Goal: Information Seeking & Learning: Check status

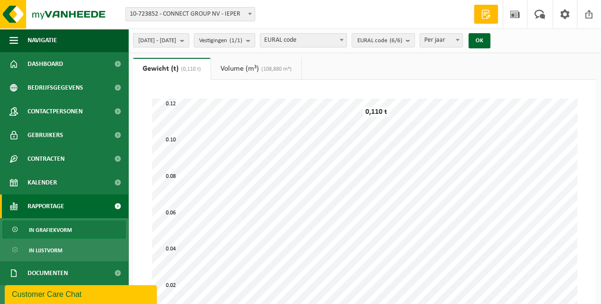
click at [154, 42] on span "2025-05-01 - 2025-10-07" at bounding box center [157, 41] width 38 height 14
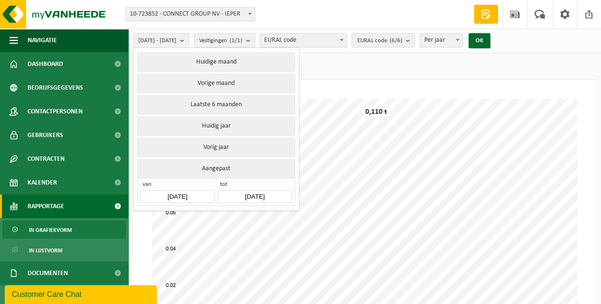
click at [184, 191] on input "2025-05-01" at bounding box center [177, 196] width 74 height 13
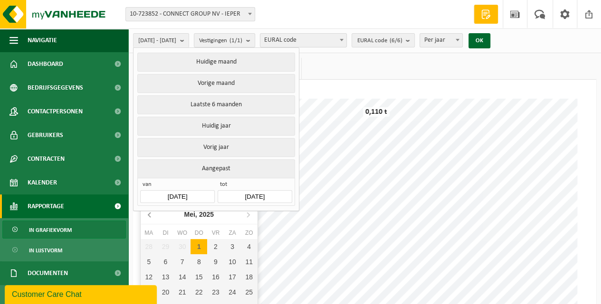
click at [149, 217] on icon at bounding box center [149, 215] width 2 height 5
click at [181, 248] on div "1" at bounding box center [182, 246] width 17 height 15
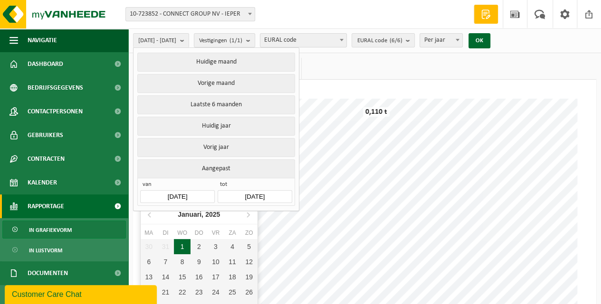
type input "2025-01-01"
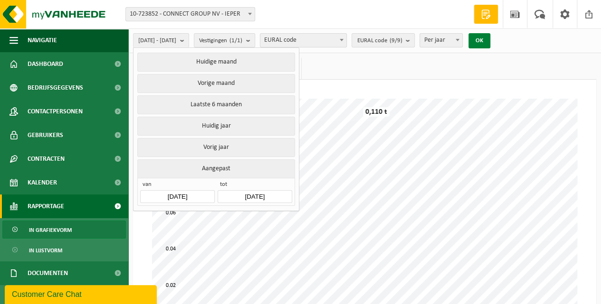
click at [490, 43] on button "OK" at bounding box center [479, 40] width 22 height 15
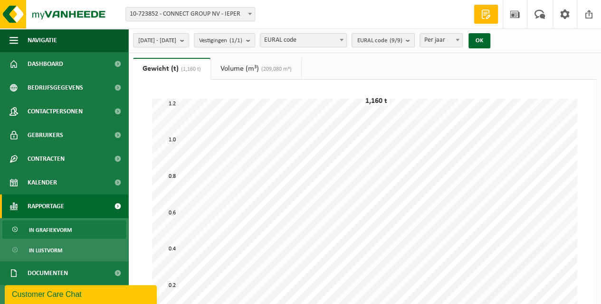
click at [414, 42] on button "EURAL code (9/9)" at bounding box center [382, 40] width 63 height 14
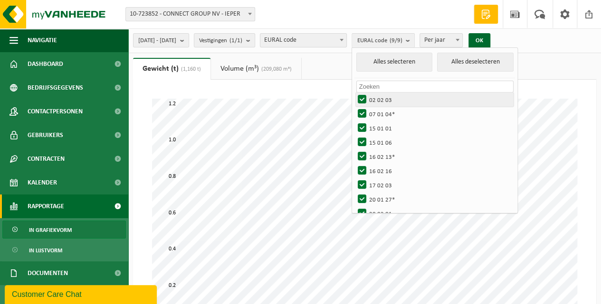
click at [387, 99] on label "02 02 03" at bounding box center [434, 100] width 157 height 14
click at [354, 93] on input "02 02 03" at bounding box center [354, 92] width 0 height 0
checkbox input "false"
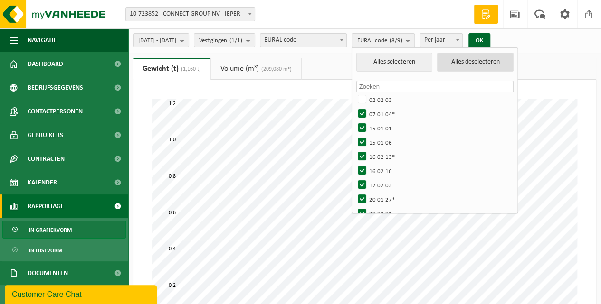
click at [485, 64] on button "Alles deselecteren" at bounding box center [475, 62] width 76 height 19
checkbox input "false"
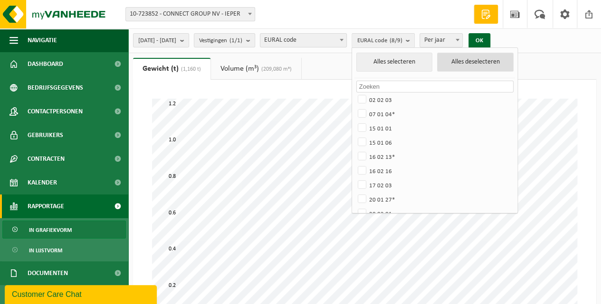
checkbox input "false"
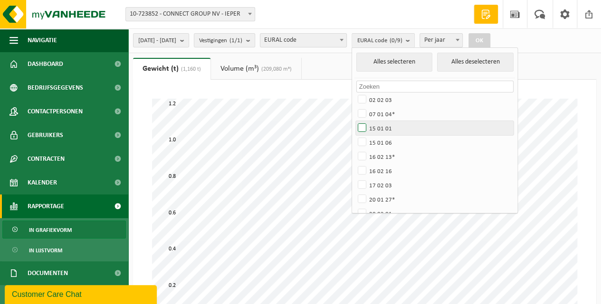
click at [389, 130] on label "15 01 01" at bounding box center [434, 128] width 157 height 14
click at [354, 121] on input "15 01 01" at bounding box center [354, 121] width 0 height 0
checkbox input "true"
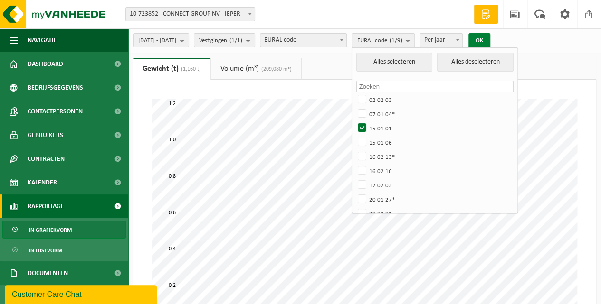
click at [490, 43] on button "OK" at bounding box center [479, 40] width 22 height 15
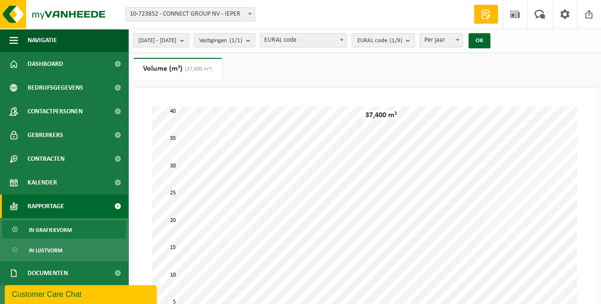
click at [158, 69] on link "Volume (m³) (37,400 m³)" at bounding box center [177, 69] width 88 height 22
click at [206, 69] on span "(37,400 m³)" at bounding box center [197, 69] width 30 height 6
click at [343, 39] on span "EURAL code" at bounding box center [303, 40] width 86 height 13
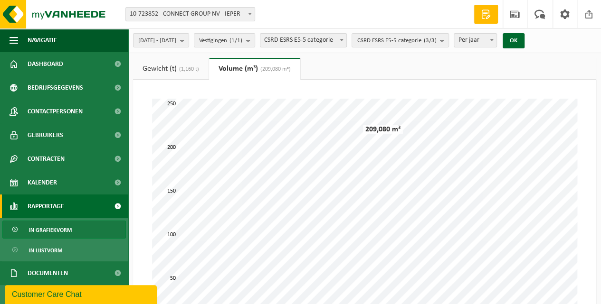
click at [164, 71] on link "Gewicht (t) (1,160 t)" at bounding box center [170, 69] width 75 height 22
click at [334, 42] on span "CSRD ESRS E5-5 categorie" at bounding box center [303, 40] width 86 height 13
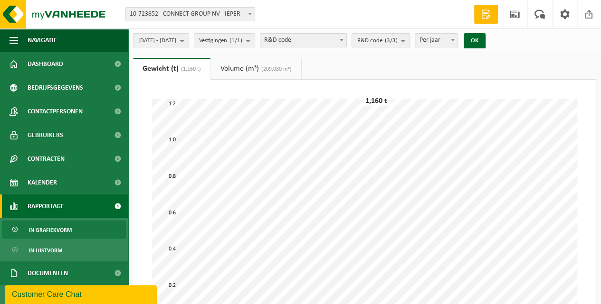
click at [391, 42] on span "R&D code (3/3)" at bounding box center [377, 41] width 40 height 14
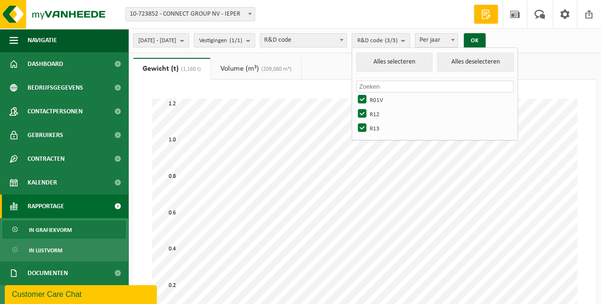
click at [397, 43] on span "R&D code (3/3)" at bounding box center [377, 41] width 40 height 14
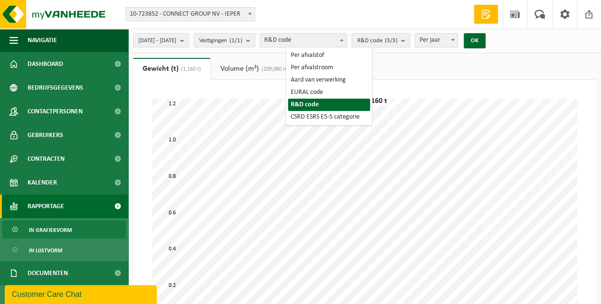
click at [346, 45] on span "R&D code" at bounding box center [303, 40] width 86 height 13
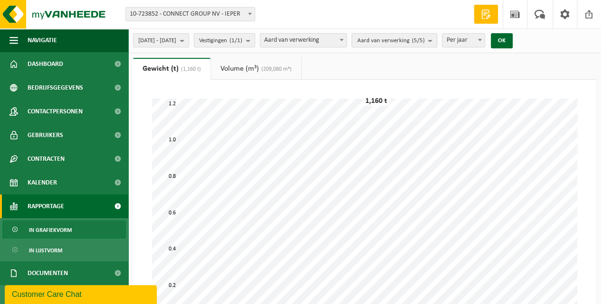
click at [394, 41] on span "Aard van verwerking (5/5)" at bounding box center [390, 41] width 67 height 14
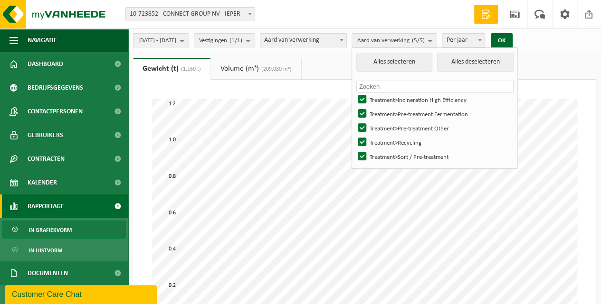
click at [238, 68] on link "Volume (m³) (209,080 m³)" at bounding box center [256, 69] width 90 height 22
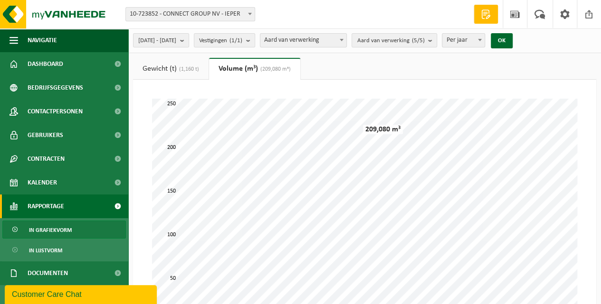
click at [170, 72] on link "Gewicht (t) (1,160 t)" at bounding box center [170, 69] width 75 height 22
click at [346, 43] on span "Aard van verwerking" at bounding box center [303, 40] width 86 height 13
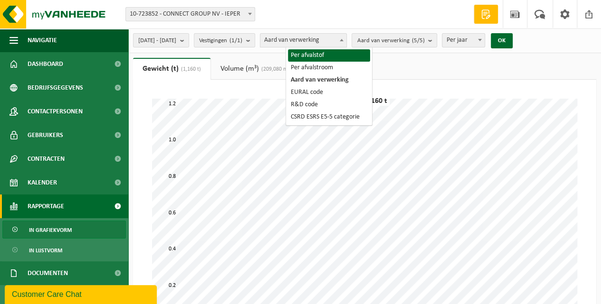
select select "1"
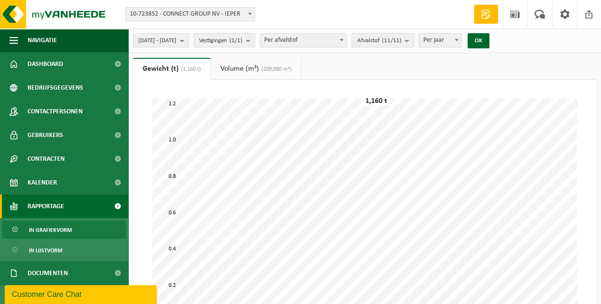
click at [401, 42] on count "(11/11)" at bounding box center [390, 41] width 19 height 6
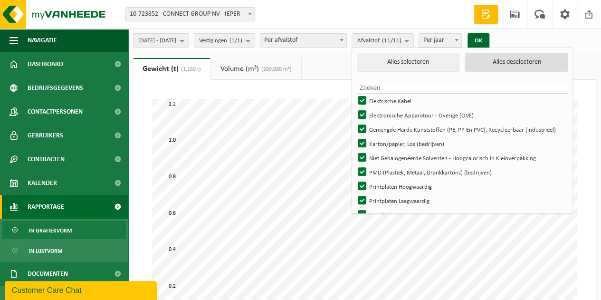
click at [544, 64] on button "Alles deselecteren" at bounding box center [516, 62] width 103 height 19
checkbox input "false"
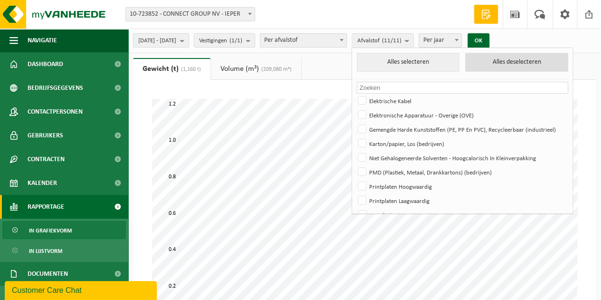
checkbox input "false"
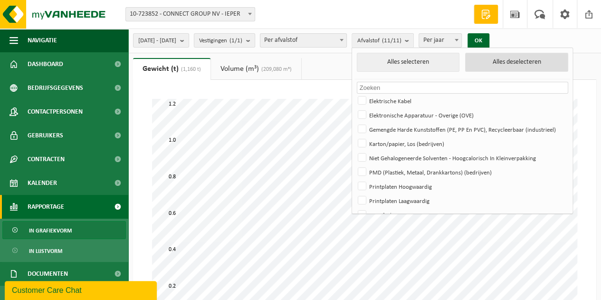
checkbox input "false"
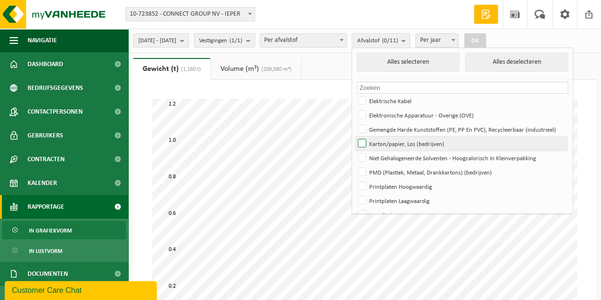
click at [387, 142] on label "Karton/papier, Los (bedrijven)" at bounding box center [461, 143] width 211 height 14
click at [354, 136] on input "Karton/papier, Los (bedrijven)" at bounding box center [354, 136] width 0 height 0
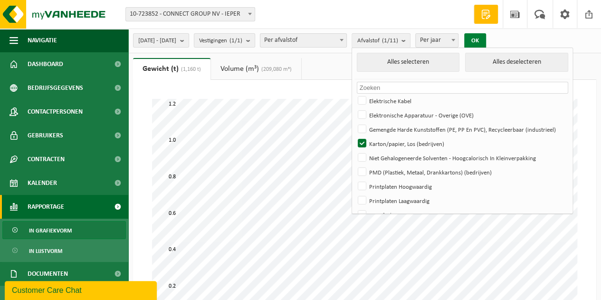
click at [486, 41] on button "OK" at bounding box center [475, 40] width 22 height 15
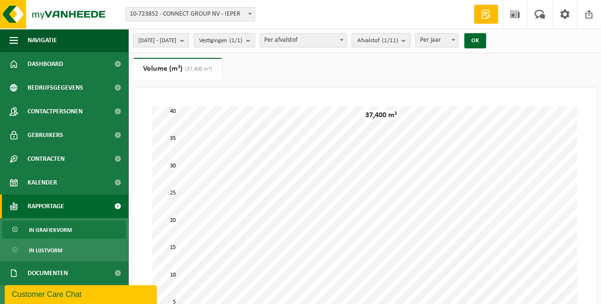
click at [395, 39] on span "Afvalstof (1/11)" at bounding box center [377, 41] width 41 height 14
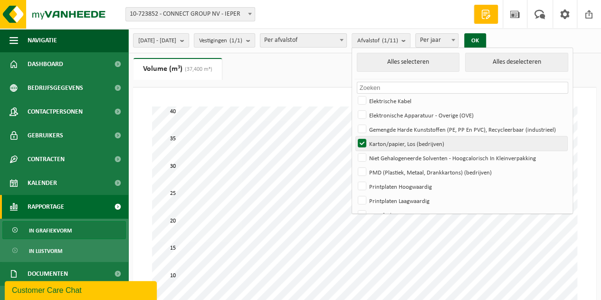
click at [388, 142] on label "Karton/papier, Los (bedrijven)" at bounding box center [461, 143] width 211 height 14
click at [354, 136] on input "Karton/papier, Los (bedrijven)" at bounding box center [354, 136] width 0 height 0
checkbox input "false"
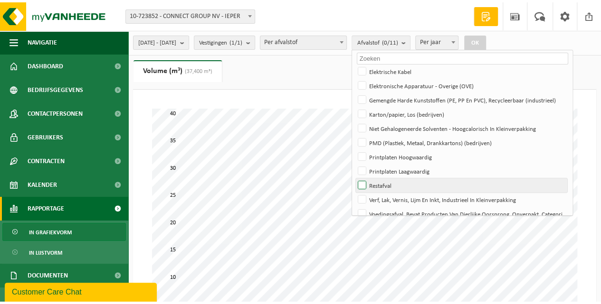
scroll to position [40, 0]
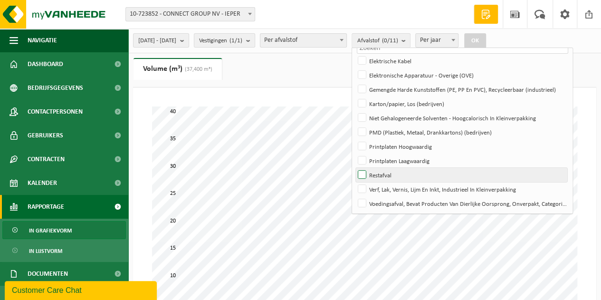
click at [387, 174] on label "Restafval" at bounding box center [461, 175] width 211 height 14
click at [354, 168] on input "Restafval" at bounding box center [354, 167] width 0 height 0
checkbox input "true"
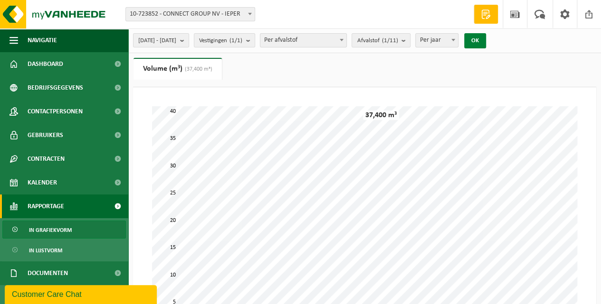
click at [486, 42] on button "OK" at bounding box center [475, 40] width 22 height 15
click at [397, 42] on count "(1/11)" at bounding box center [389, 41] width 16 height 6
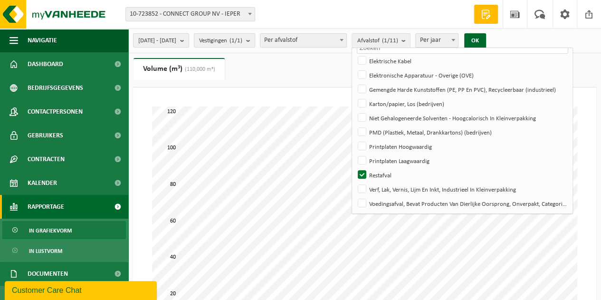
click at [346, 39] on span "Per afvalstof" at bounding box center [303, 40] width 86 height 13
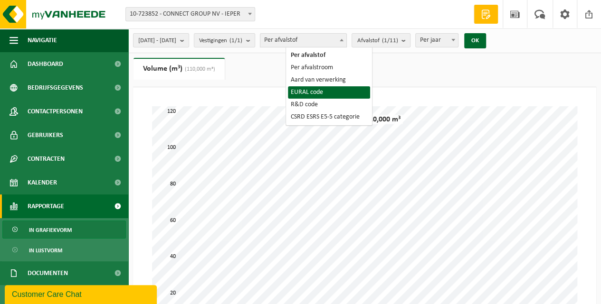
select select "5"
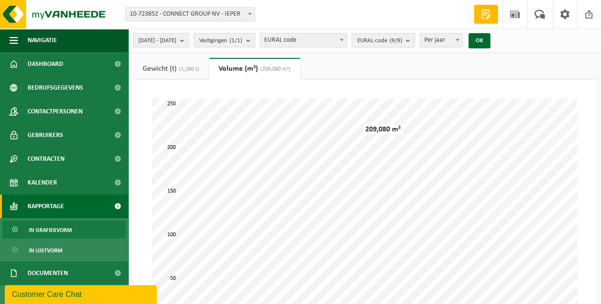
click at [402, 41] on span "[PERSON_NAME] code (9/9)" at bounding box center [379, 41] width 45 height 14
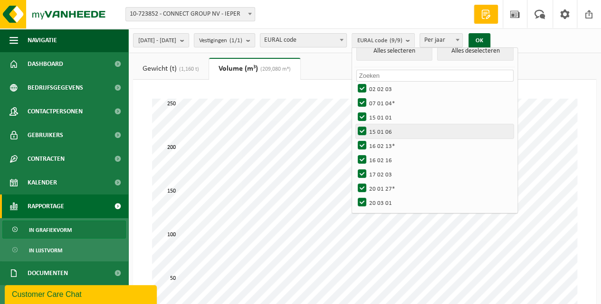
scroll to position [0, 0]
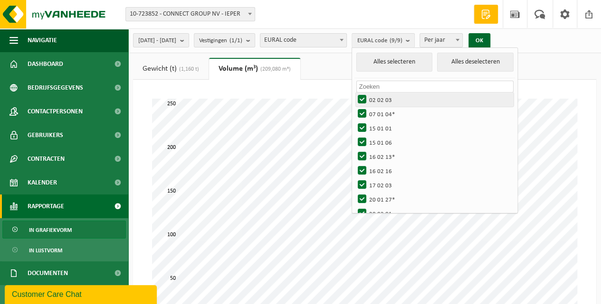
click at [406, 102] on label "02 02 03" at bounding box center [434, 100] width 157 height 14
click at [354, 93] on input "02 02 03" at bounding box center [354, 92] width 0 height 0
checkbox input "false"
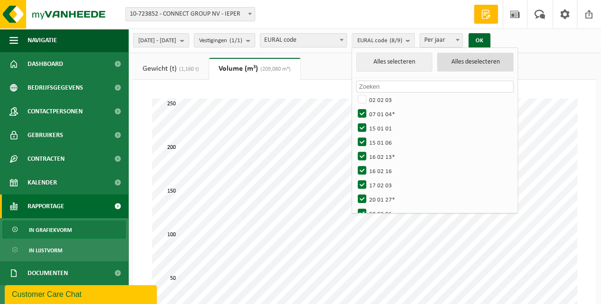
click at [471, 67] on button "Alles deselecteren" at bounding box center [475, 62] width 76 height 19
checkbox input "false"
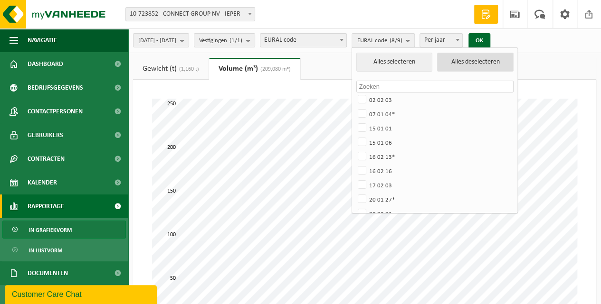
checkbox input "false"
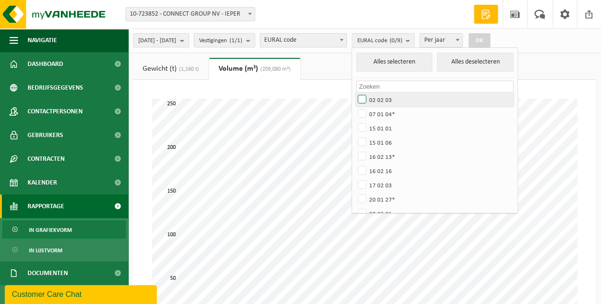
click at [398, 101] on label "02 02 03" at bounding box center [434, 100] width 157 height 14
click at [354, 93] on input "02 02 03" at bounding box center [354, 92] width 0 height 0
checkbox input "true"
click at [490, 43] on button "OK" at bounding box center [479, 40] width 22 height 15
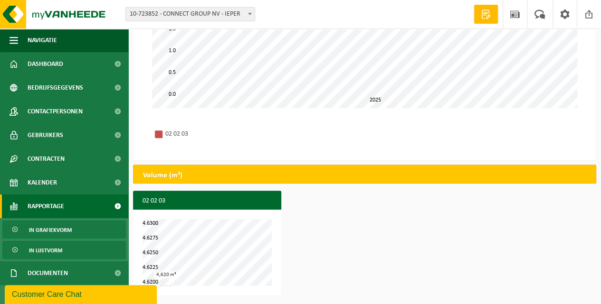
scroll to position [71, 0]
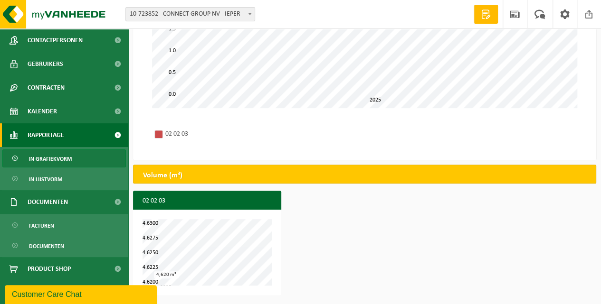
click at [113, 294] on div "Customer Care Chat" at bounding box center [82, 293] width 154 height 21
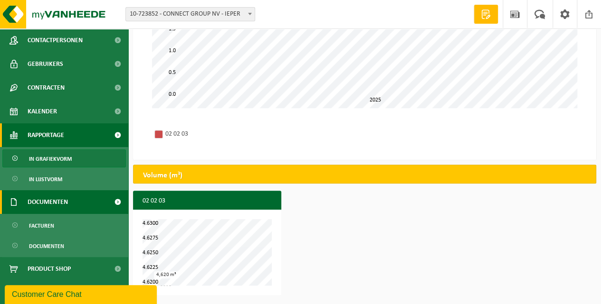
click at [112, 202] on span at bounding box center [117, 202] width 21 height 24
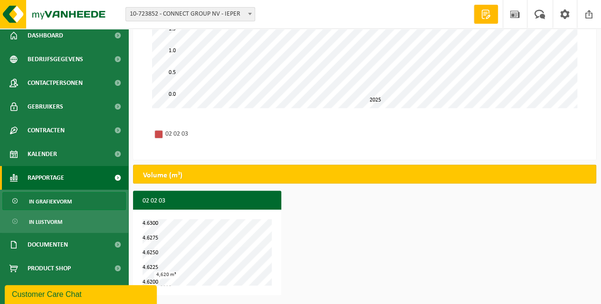
scroll to position [28, 0]
click at [114, 178] on span at bounding box center [117, 178] width 21 height 24
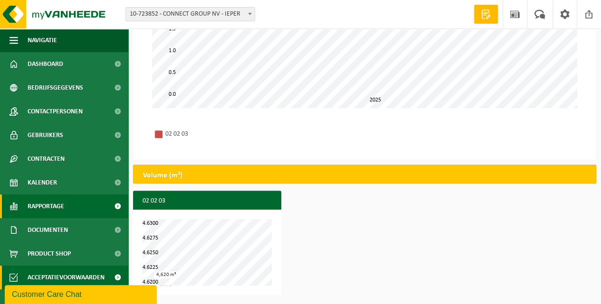
click at [118, 279] on span at bounding box center [117, 278] width 21 height 24
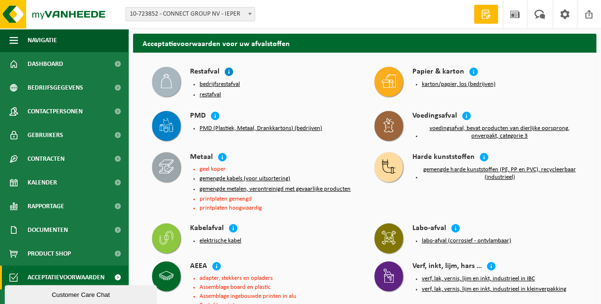
click at [227, 71] on icon at bounding box center [228, 71] width 9 height 9
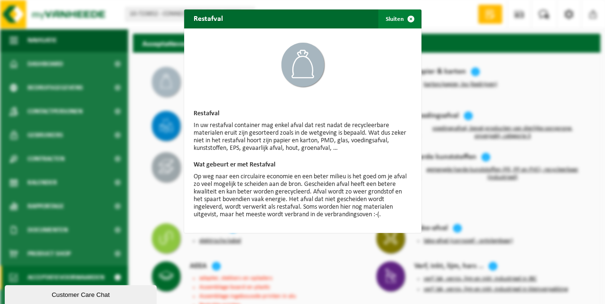
click at [402, 20] on span "button" at bounding box center [411, 18] width 19 height 19
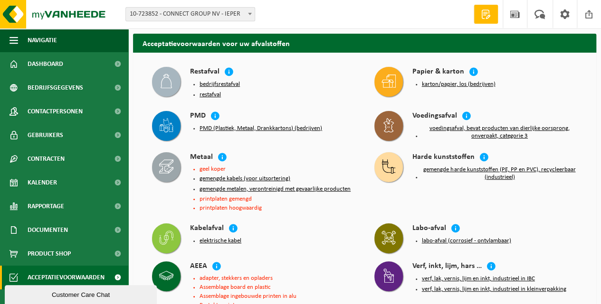
click at [229, 85] on button "bedrijfsrestafval" at bounding box center [219, 85] width 40 height 8
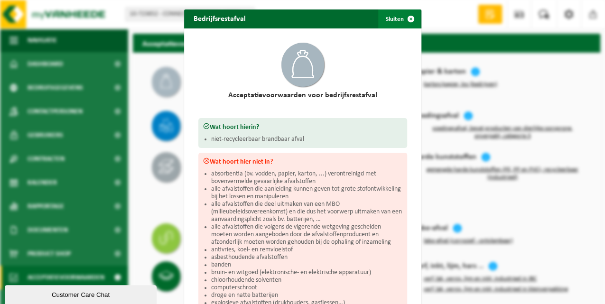
click at [406, 21] on span "button" at bounding box center [411, 18] width 19 height 19
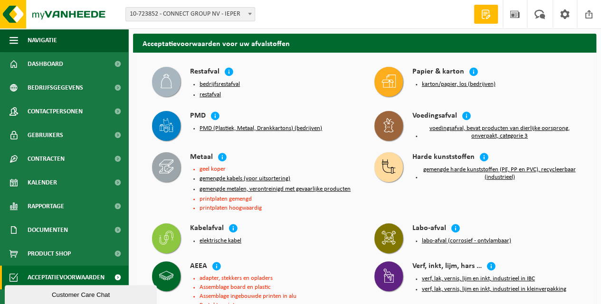
click at [463, 85] on button "karton/papier, los (bedrijven)" at bounding box center [459, 85] width 74 height 8
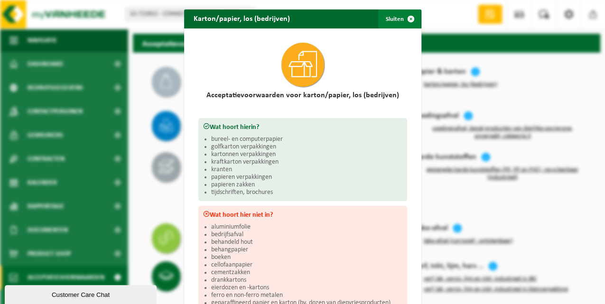
click at [405, 21] on span "button" at bounding box center [411, 18] width 19 height 19
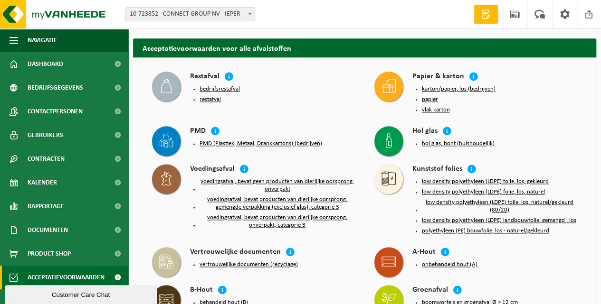
scroll to position [696, 0]
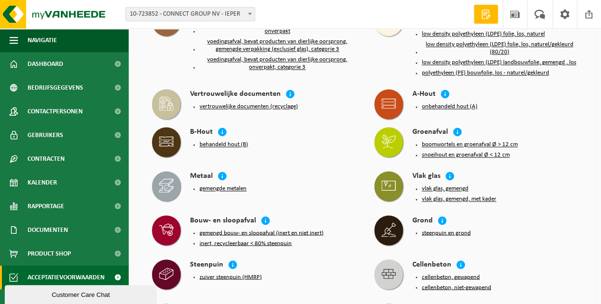
click at [548, 151] on li "snoeihout en groenafval Ø < 12 cm" at bounding box center [500, 155] width 156 height 8
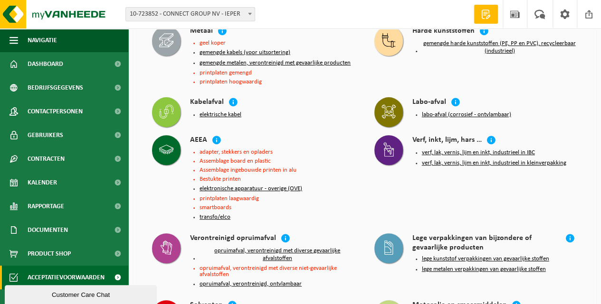
scroll to position [0, 0]
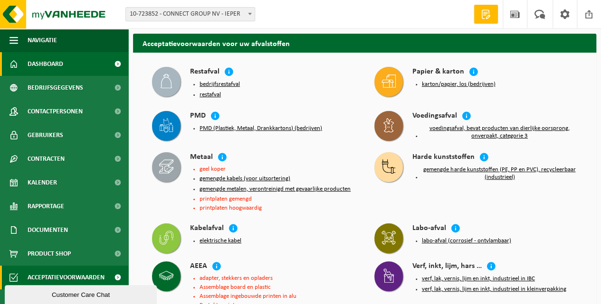
click at [67, 66] on link "Dashboard" at bounding box center [64, 64] width 128 height 24
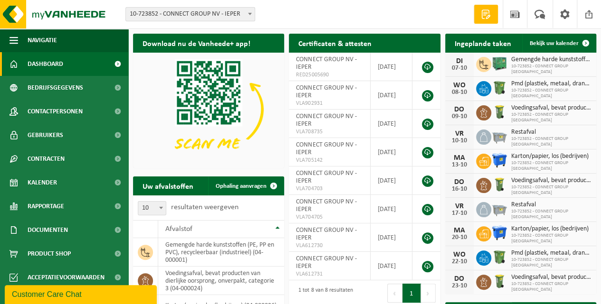
click at [484, 14] on span at bounding box center [486, 13] width 14 height 9
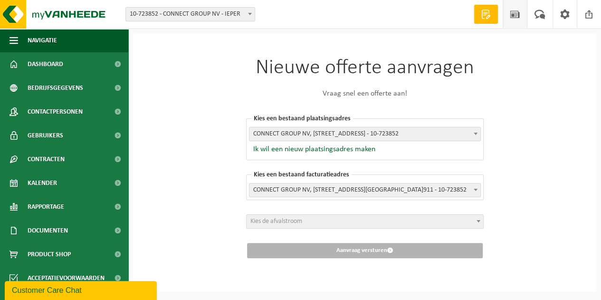
click at [513, 15] on span at bounding box center [515, 14] width 14 height 28
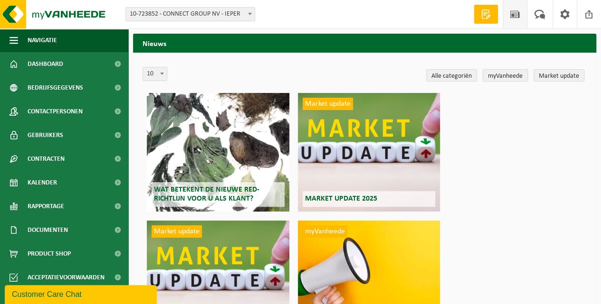
click at [498, 77] on link "myVanheede" at bounding box center [504, 75] width 45 height 12
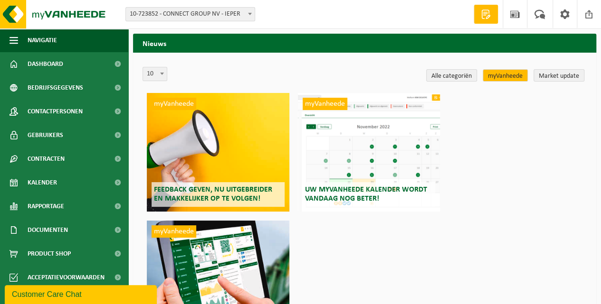
scroll to position [79, 0]
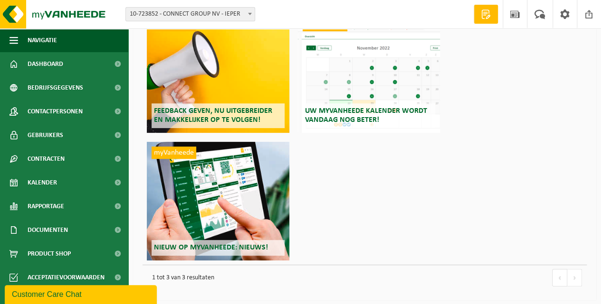
click at [220, 251] on span "Nieuw op myVanheede: Nieuws!" at bounding box center [211, 248] width 114 height 8
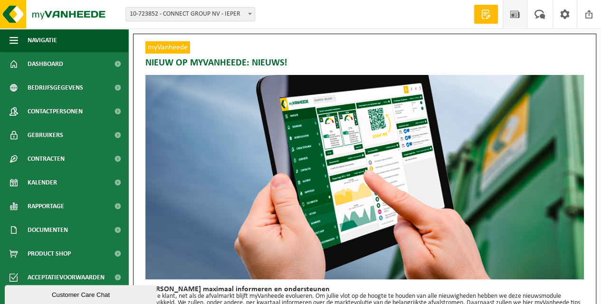
click at [513, 15] on span at bounding box center [515, 14] width 14 height 28
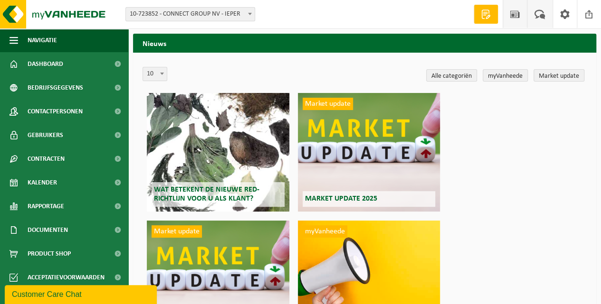
click at [539, 18] on span at bounding box center [540, 14] width 16 height 28
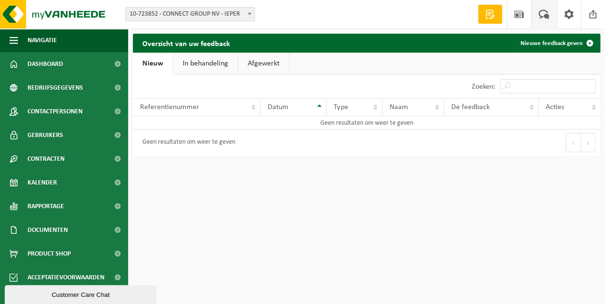
click at [220, 66] on link "In behandeling" at bounding box center [205, 64] width 65 height 22
click at [263, 65] on link "Afgewerkt" at bounding box center [265, 64] width 51 height 22
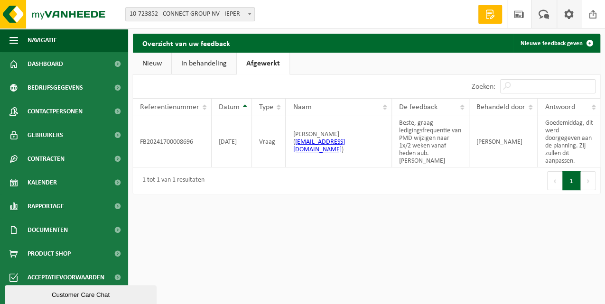
click at [570, 17] on span at bounding box center [569, 14] width 14 height 28
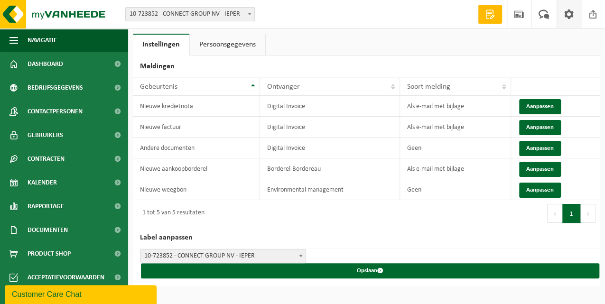
click at [218, 48] on link "Persoonsgegevens" at bounding box center [227, 45] width 75 height 22
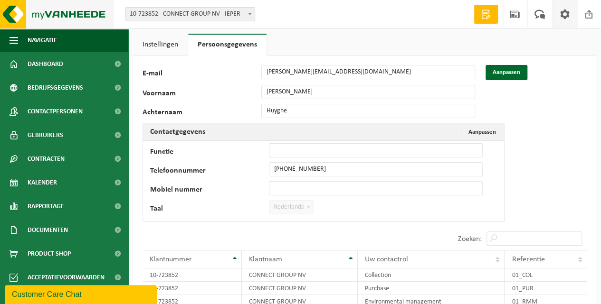
click at [46, 10] on img at bounding box center [57, 14] width 114 height 28
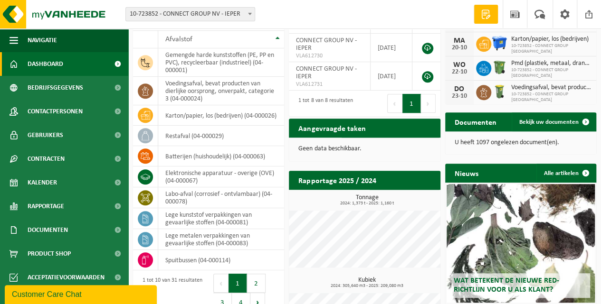
scroll to position [221, 0]
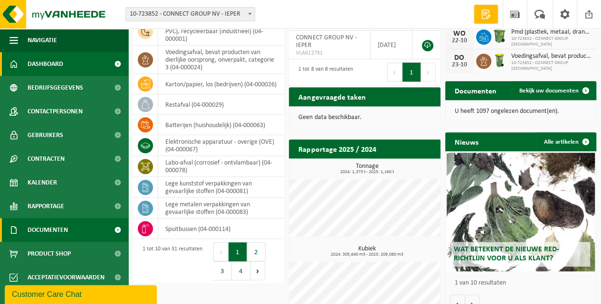
click at [41, 234] on span "Documenten" at bounding box center [48, 230] width 40 height 24
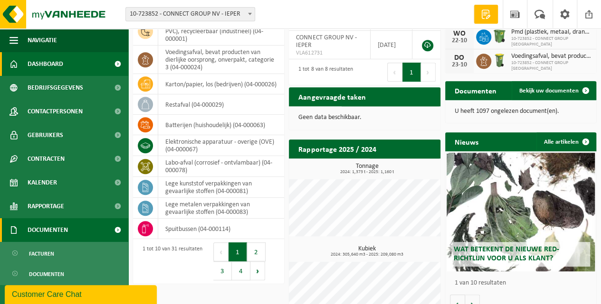
scroll to position [28, 0]
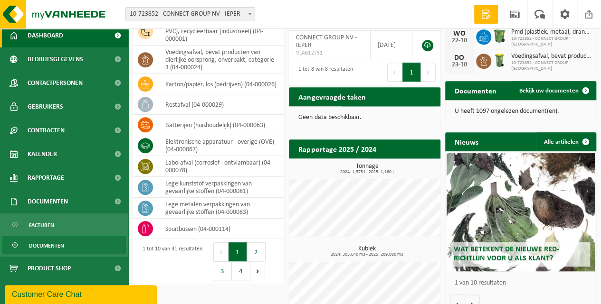
click at [41, 245] on span "Documenten" at bounding box center [46, 246] width 35 height 18
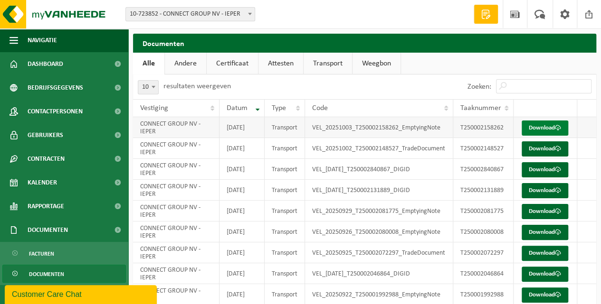
click at [544, 132] on link "Download" at bounding box center [544, 128] width 47 height 15
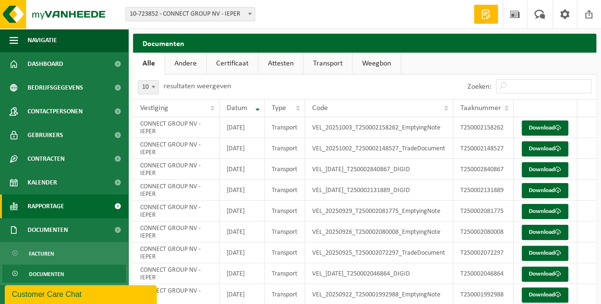
click at [60, 208] on span "Rapportage" at bounding box center [46, 207] width 37 height 24
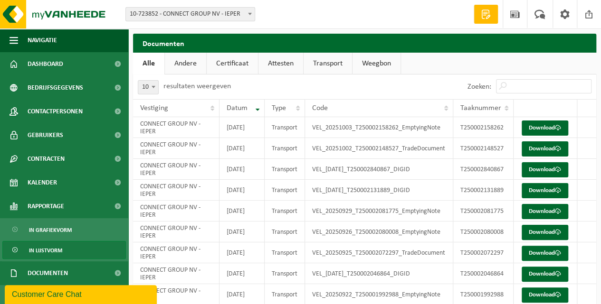
click at [64, 251] on link "In lijstvorm" at bounding box center [63, 250] width 123 height 18
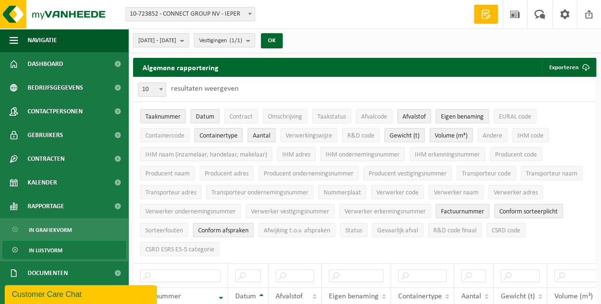
click at [151, 90] on span "10" at bounding box center [152, 89] width 28 height 13
select select "100"
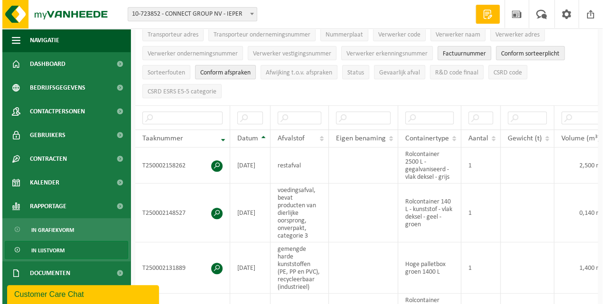
scroll to position [190, 0]
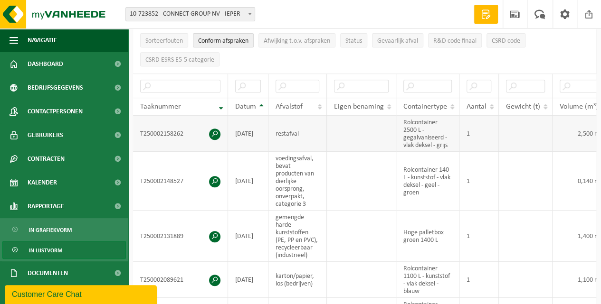
click at [217, 129] on span at bounding box center [214, 134] width 11 height 11
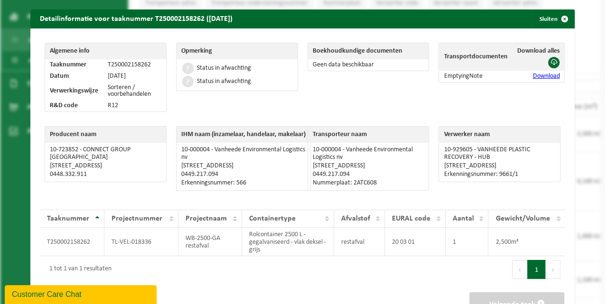
scroll to position [43, 0]
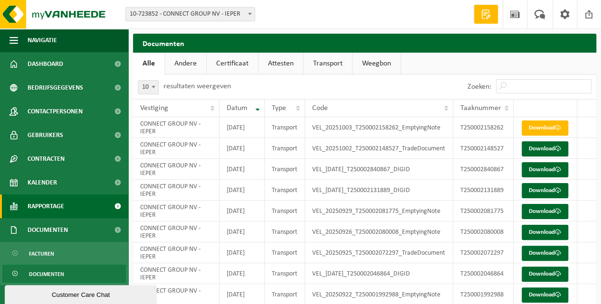
click at [44, 205] on span "Rapportage" at bounding box center [46, 207] width 37 height 24
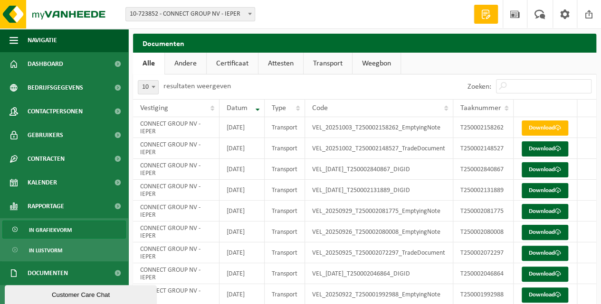
click at [48, 231] on span "In grafiekvorm" at bounding box center [50, 230] width 43 height 18
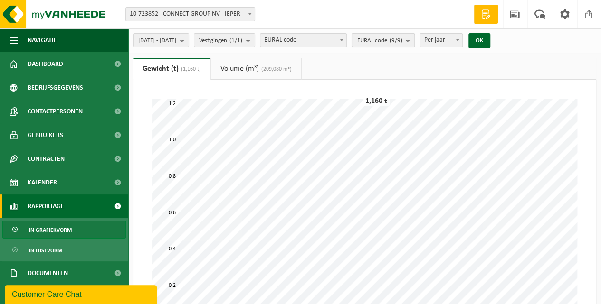
click at [395, 42] on span "[PERSON_NAME] code (9/9)" at bounding box center [379, 41] width 45 height 14
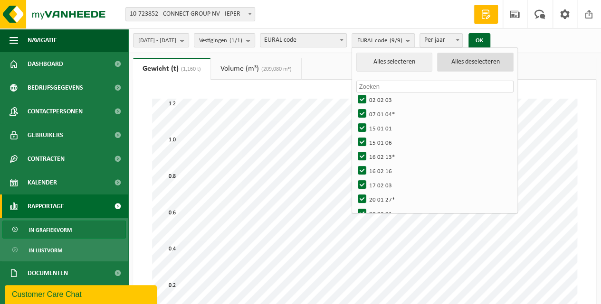
click at [494, 67] on button "Alles deselecteren" at bounding box center [475, 62] width 76 height 19
checkbox input "false"
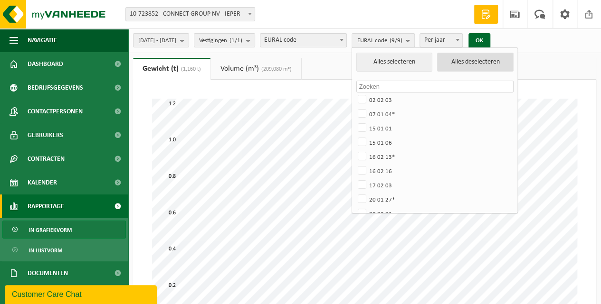
checkbox input "false"
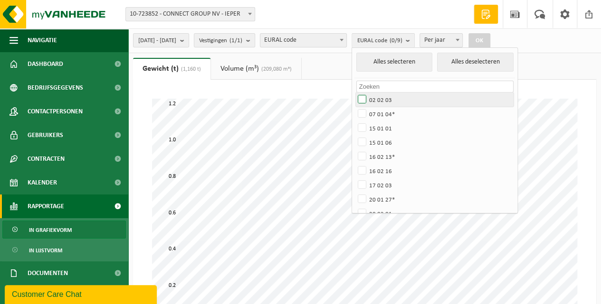
click at [390, 97] on label "02 02 03" at bounding box center [434, 100] width 157 height 14
click at [354, 93] on input "02 02 03" at bounding box center [354, 92] width 0 height 0
checkbox input "true"
click at [490, 41] on button "OK" at bounding box center [479, 40] width 22 height 15
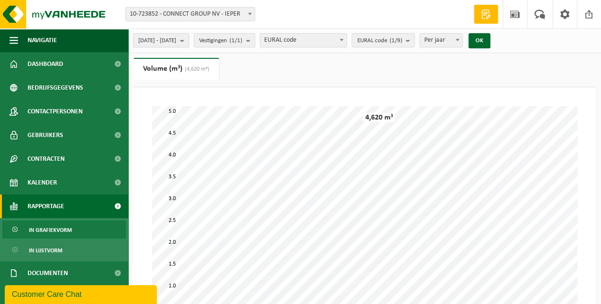
click at [188, 41] on b "submit" at bounding box center [184, 40] width 9 height 13
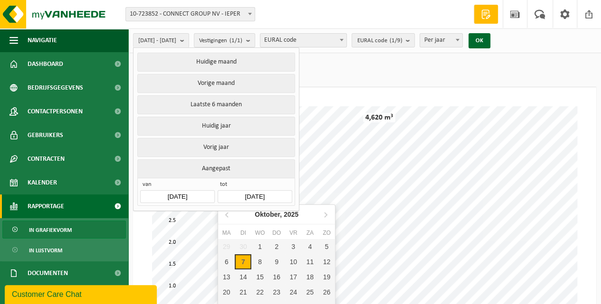
click at [277, 192] on input "[DATE]" at bounding box center [254, 196] width 74 height 13
click at [226, 216] on icon at bounding box center [227, 215] width 2 height 5
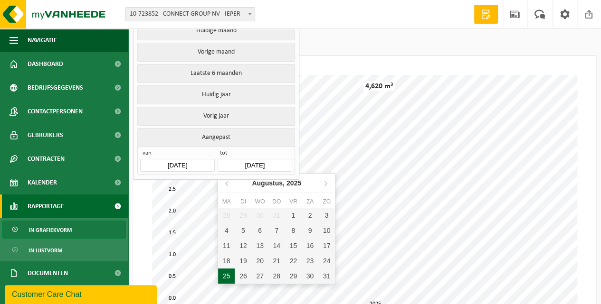
click at [227, 276] on div "25" at bounding box center [226, 276] width 17 height 15
type input "[DATE]"
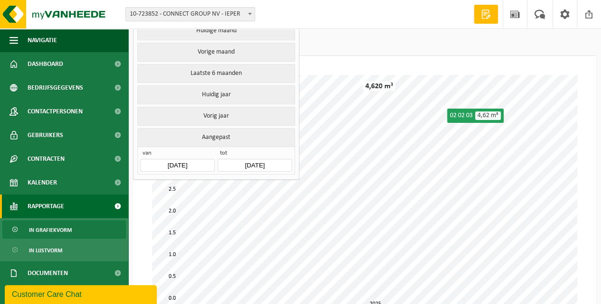
scroll to position [0, 0]
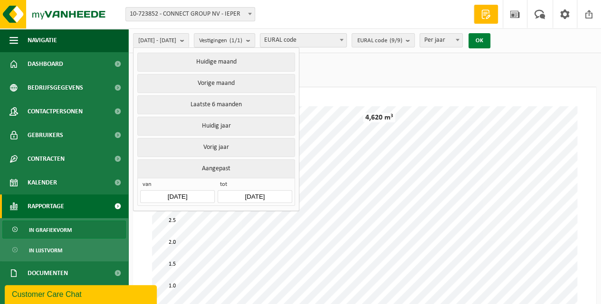
click at [490, 43] on button "OK" at bounding box center [479, 40] width 22 height 15
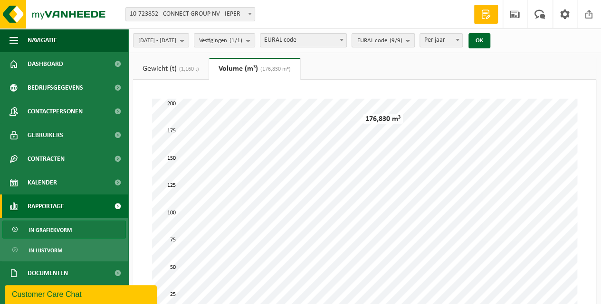
click at [402, 41] on span "[PERSON_NAME] code (9/9)" at bounding box center [379, 41] width 45 height 14
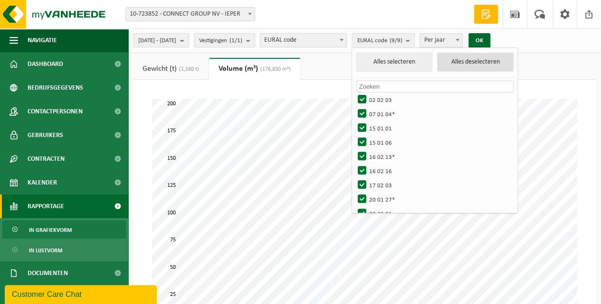
click at [502, 61] on button "Alles deselecteren" at bounding box center [475, 62] width 76 height 19
checkbox input "false"
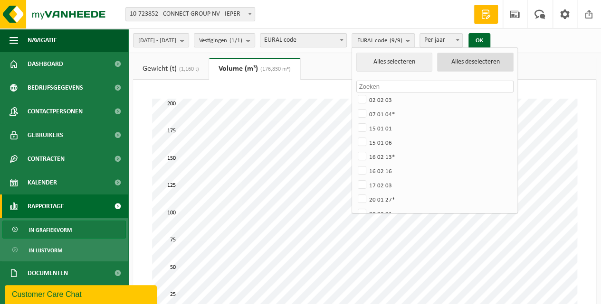
checkbox input "false"
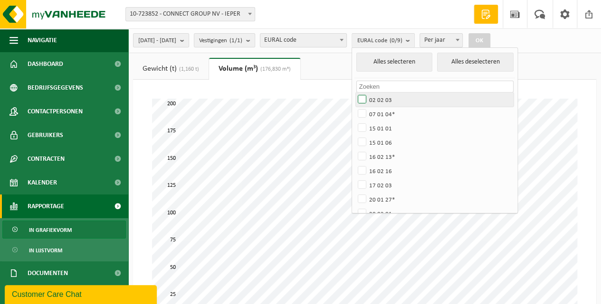
click at [387, 98] on label "02 02 03" at bounding box center [434, 100] width 157 height 14
click at [354, 93] on input "02 02 03" at bounding box center [354, 92] width 0 height 0
checkbox input "true"
click at [490, 41] on button "OK" at bounding box center [479, 40] width 22 height 15
